Goal: Task Accomplishment & Management: Manage account settings

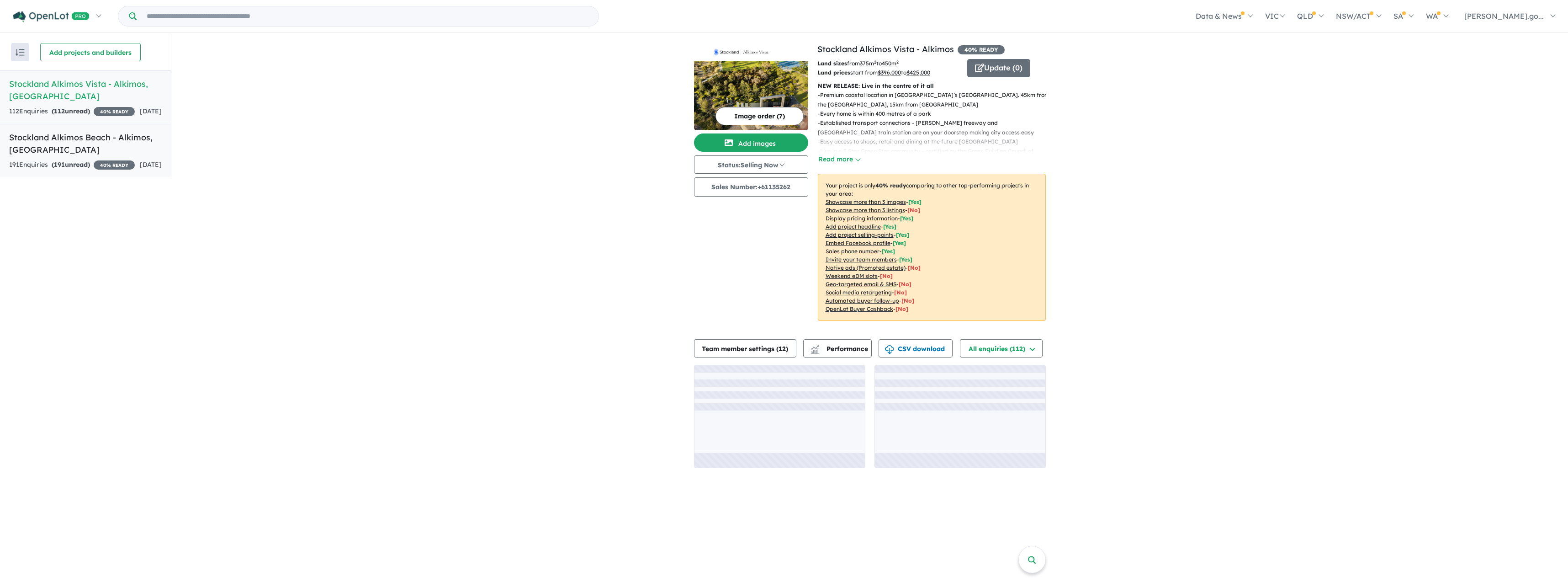
click at [61, 156] on h5 "Stockland Alkimos Beach - [GEOGRAPHIC_DATA] , [GEOGRAPHIC_DATA]" at bounding box center [85, 143] width 153 height 25
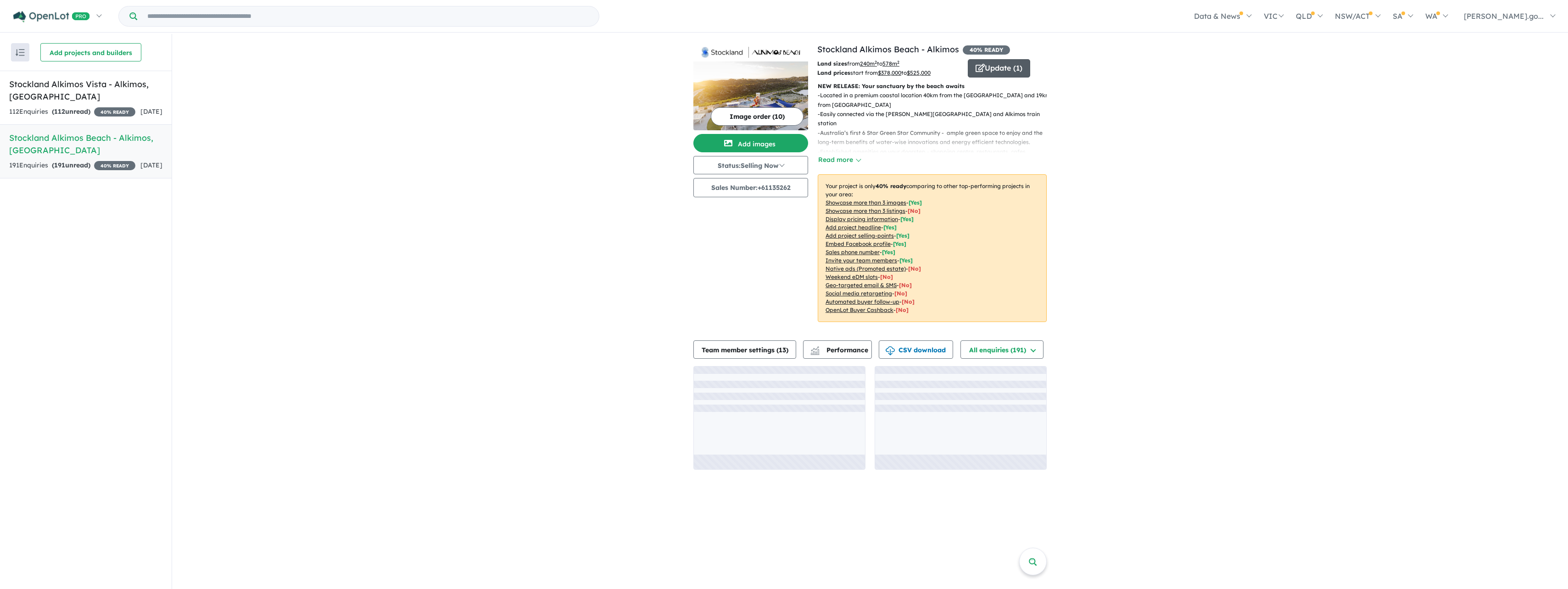
click at [985, 65] on button "Update ( 1 )" at bounding box center [999, 68] width 62 height 18
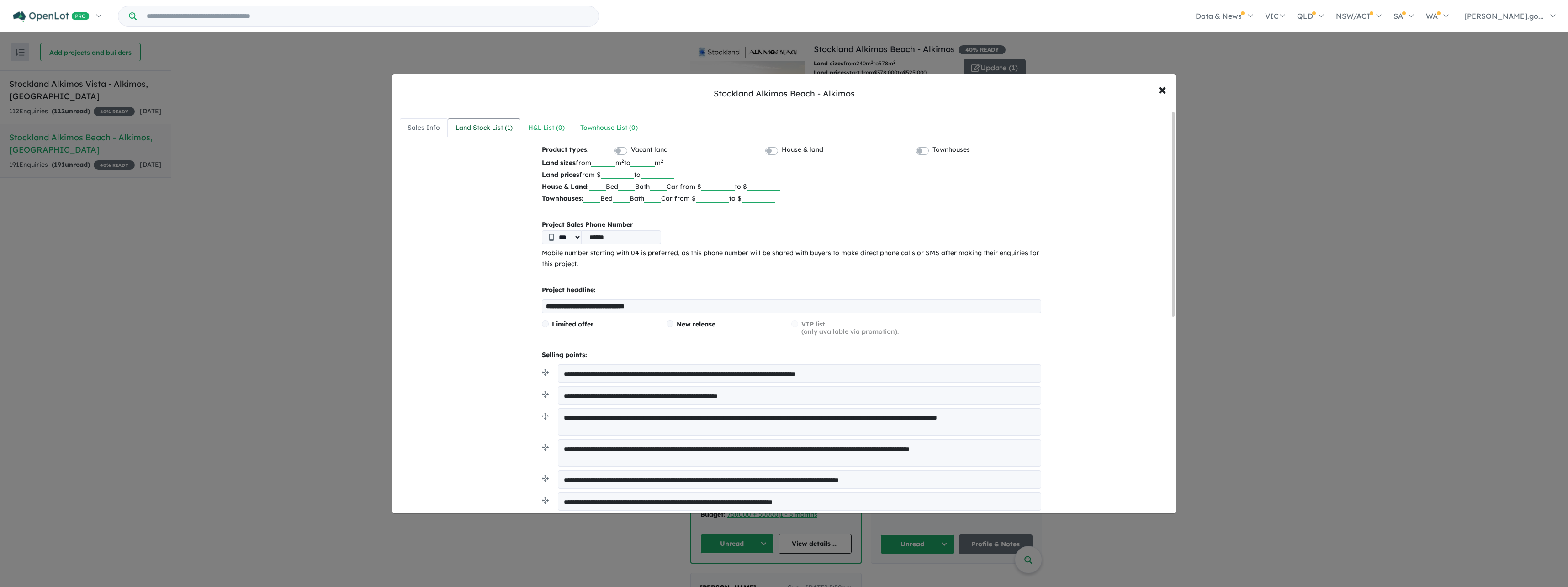
click at [468, 122] on div "Land Stock List ( 1 )" at bounding box center [484, 128] width 57 height 11
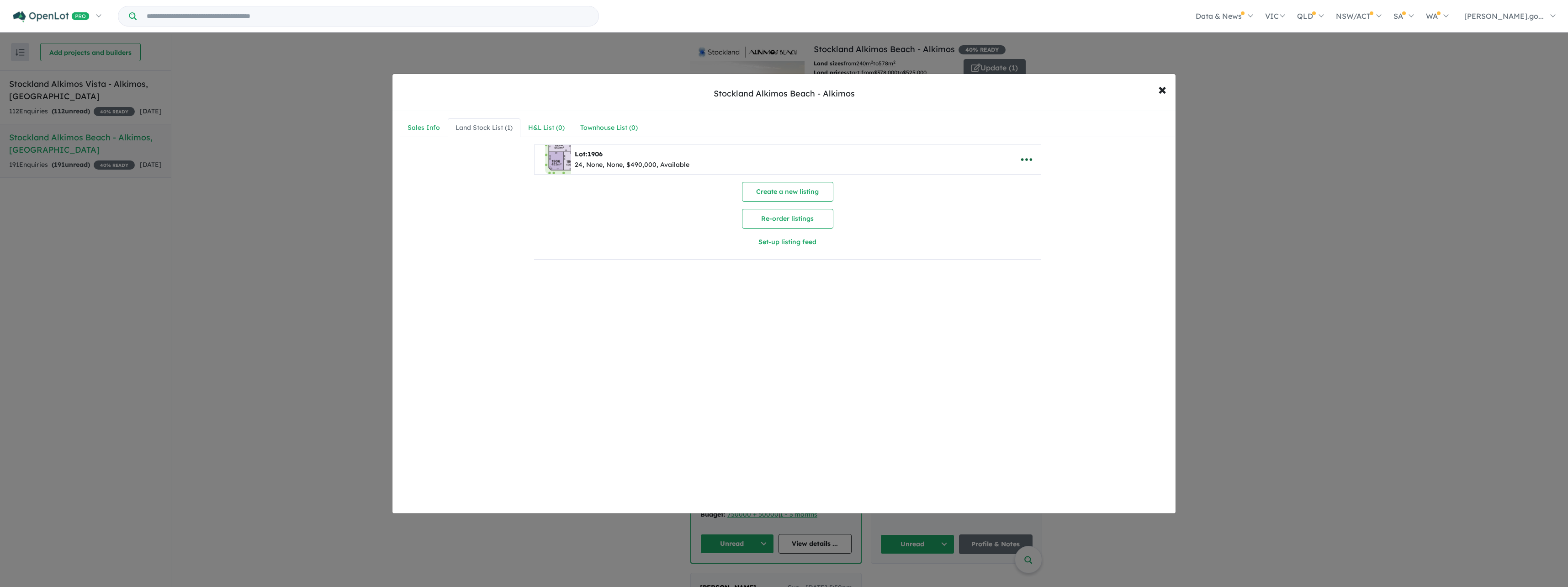
click at [1022, 156] on icon "button" at bounding box center [1026, 160] width 14 height 14
click at [1041, 203] on link "Remove" at bounding box center [1046, 203] width 68 height 21
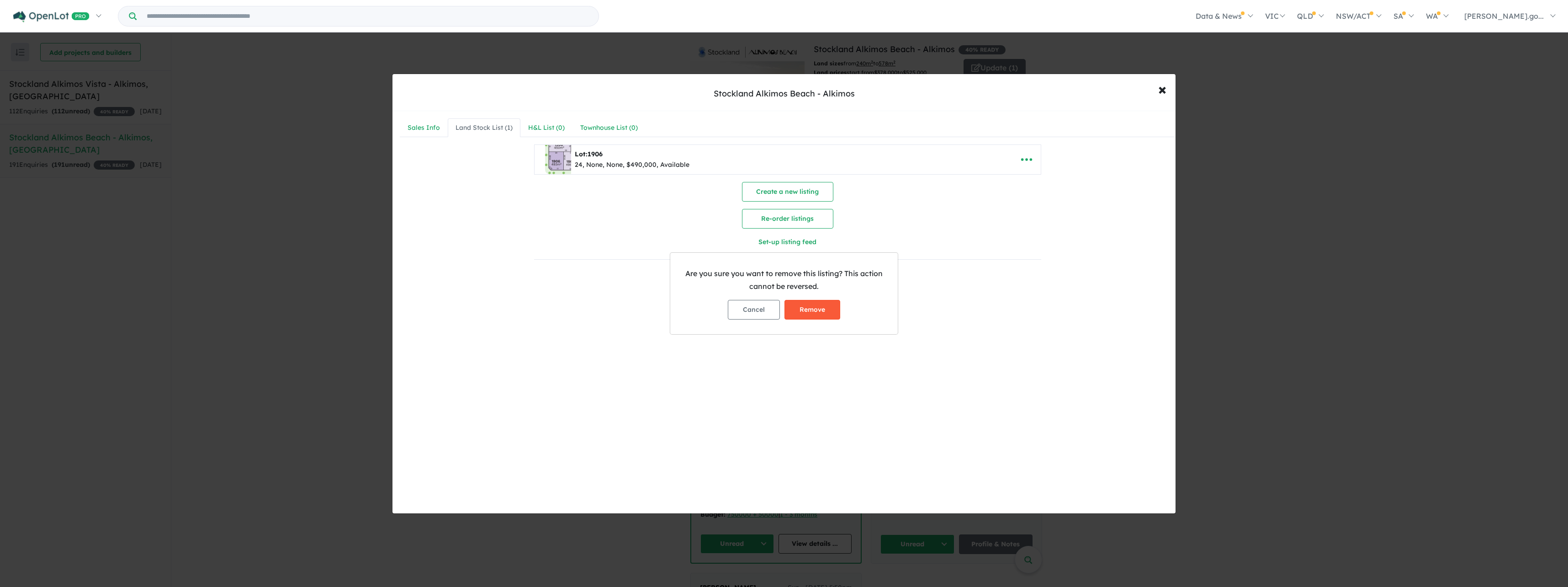
click at [824, 305] on button "Remove" at bounding box center [813, 309] width 56 height 19
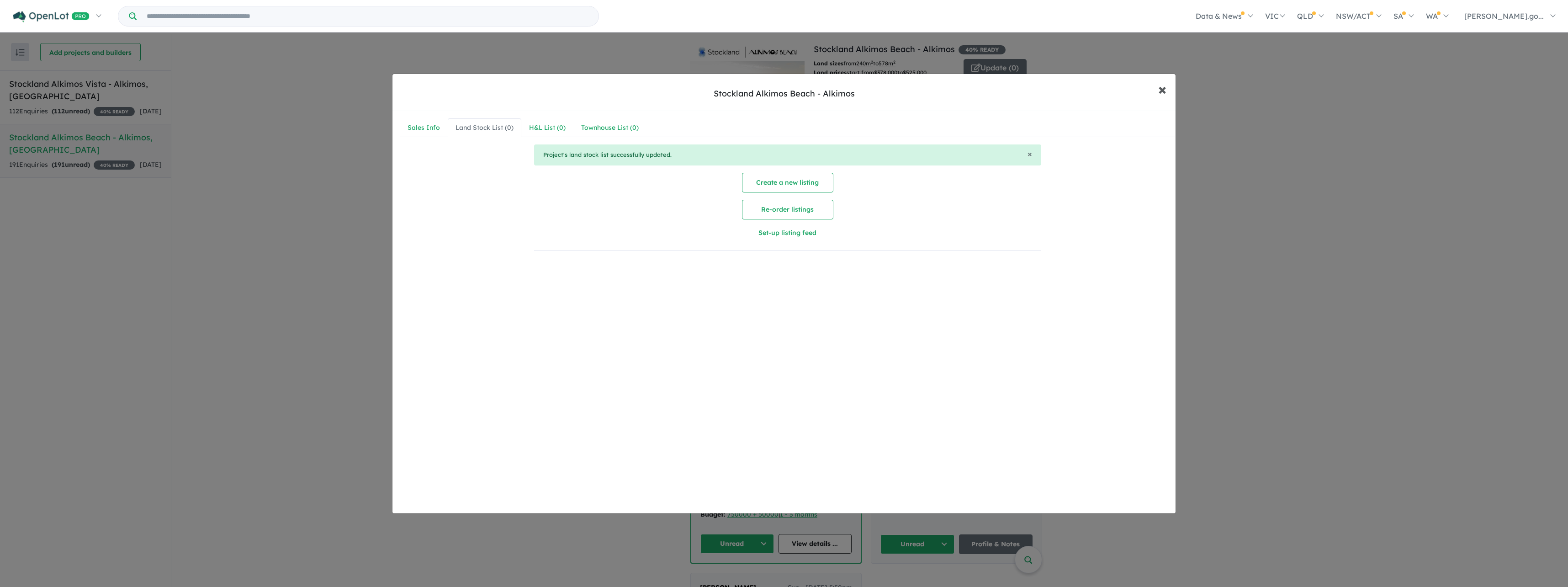
click at [1160, 91] on span "×" at bounding box center [1163, 89] width 9 height 19
